Goal: Transaction & Acquisition: Obtain resource

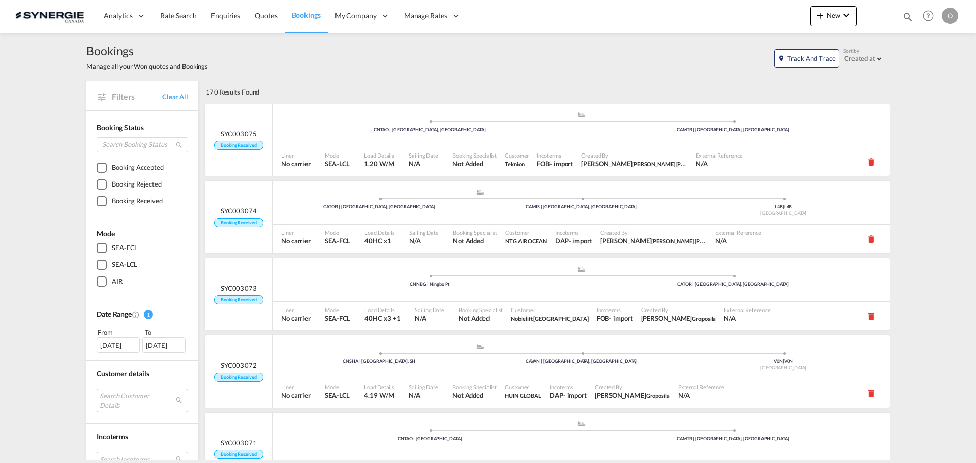
click at [902, 15] on div "Bookings Quotes Enquiries Help Resources Product Release O My Profile Logout" at bounding box center [928, 16] width 65 height 32
click at [905, 17] on md-icon "icon-magnify" at bounding box center [908, 16] width 11 height 11
click at [746, 20] on select "Bookings Quotes Enquiries" at bounding box center [746, 17] width 48 height 18
select select "Quotes"
click at [722, 8] on select "Bookings Quotes Enquiries" at bounding box center [746, 17] width 48 height 18
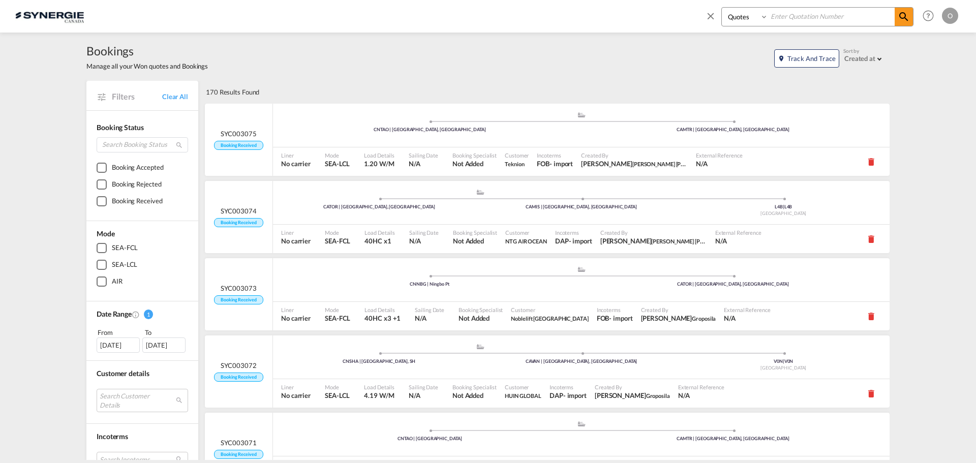
click at [811, 19] on input at bounding box center [831, 17] width 127 height 18
paste input "SYC000014880"
type input "SYC000014880"
click at [910, 16] on md-icon "icon-magnify" at bounding box center [904, 17] width 12 height 12
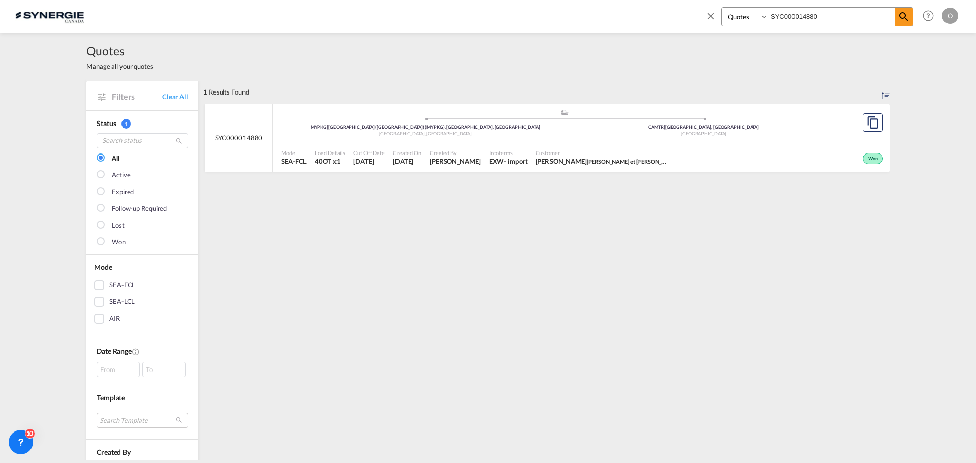
click at [489, 160] on div "EXW" at bounding box center [496, 161] width 15 height 9
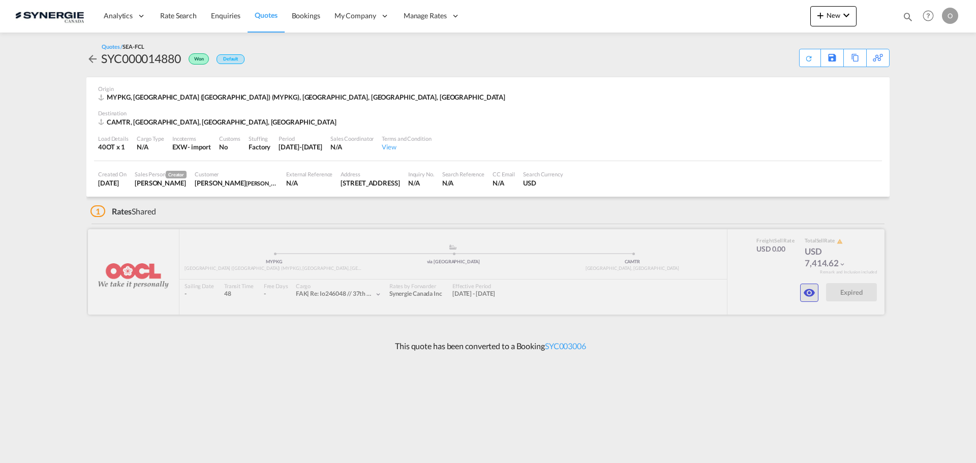
click at [809, 292] on md-icon "icon-eye" at bounding box center [809, 293] width 12 height 12
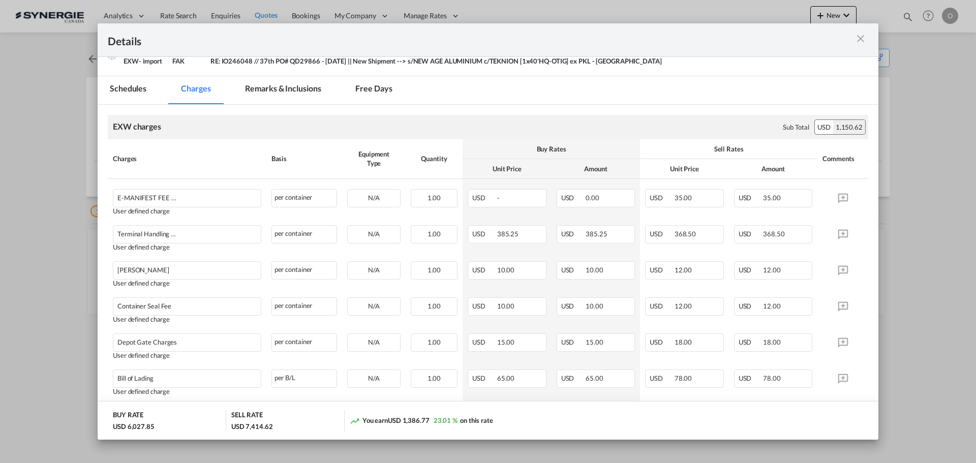
scroll to position [89, 0]
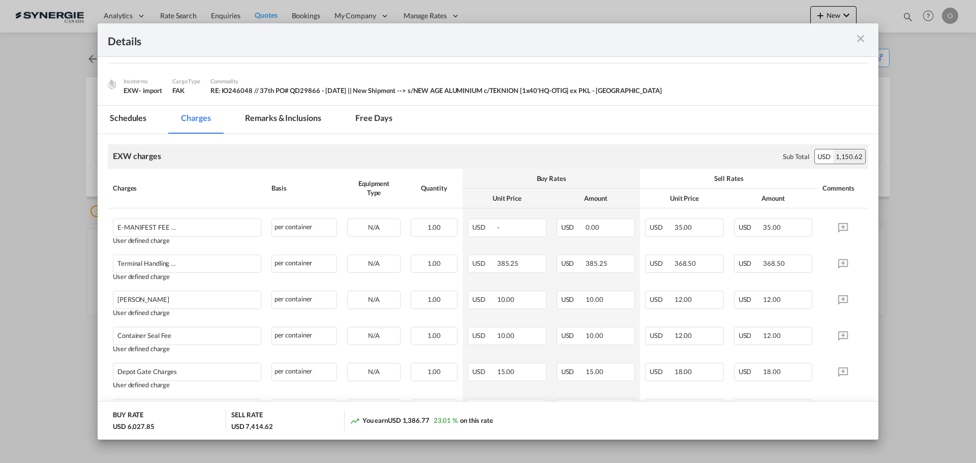
click at [859, 34] on md-icon "icon-close m-3 fg-AAA8AD cursor" at bounding box center [861, 39] width 12 height 12
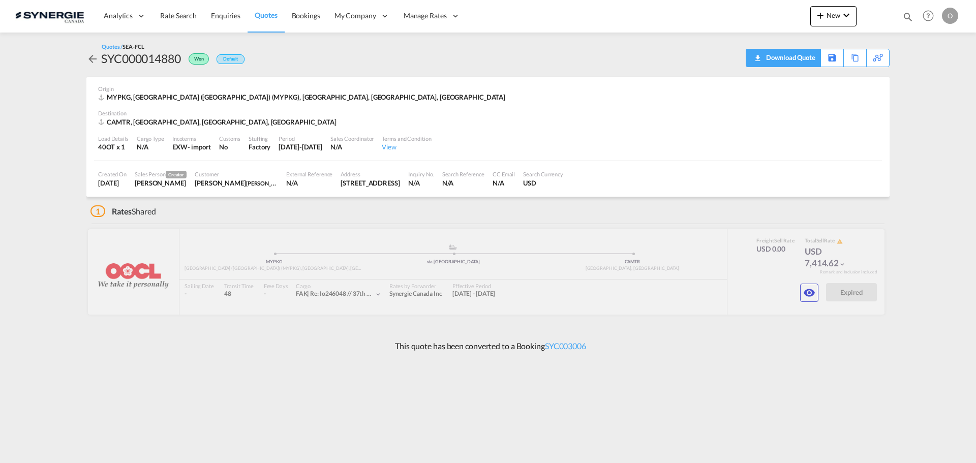
click at [812, 57] on div "Download Quote" at bounding box center [790, 57] width 52 height 16
